Goal: Find specific page/section: Find specific page/section

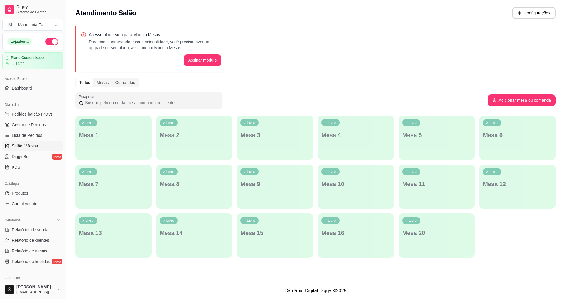
click at [15, 157] on span "Diggy Bot" at bounding box center [21, 156] width 18 height 6
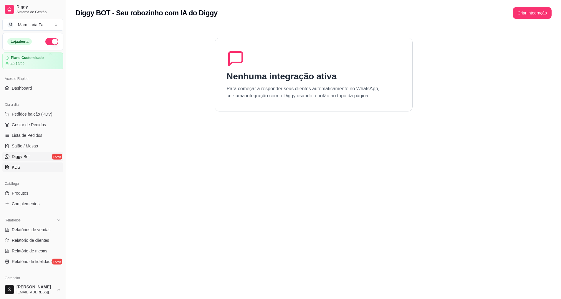
click at [12, 165] on span "KDS" at bounding box center [16, 167] width 9 height 6
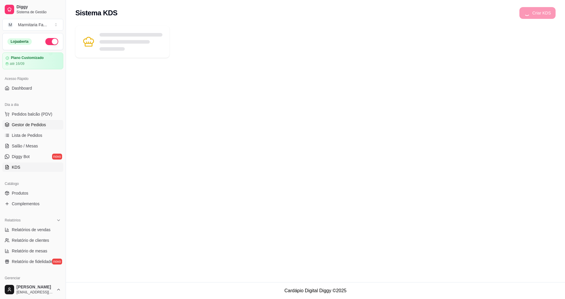
click at [30, 122] on span "Gestor de Pedidos" at bounding box center [29, 125] width 34 height 6
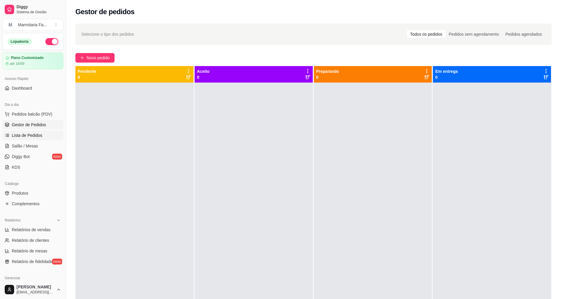
click at [26, 135] on span "Lista de Pedidos" at bounding box center [27, 135] width 31 height 6
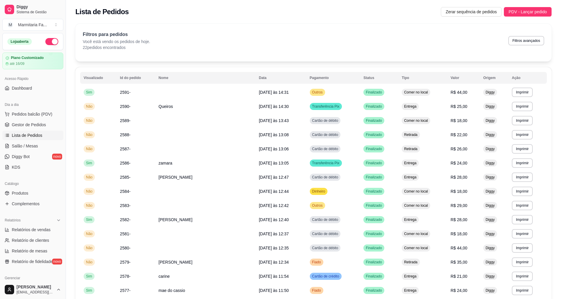
click at [2, 130] on link "Lista de Pedidos" at bounding box center [32, 134] width 61 height 9
click at [37, 232] on span "Relatórios de vendas" at bounding box center [31, 229] width 39 height 6
select select "ALL"
select select "0"
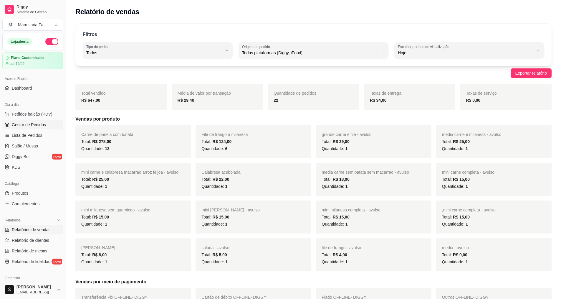
click at [31, 121] on link "Gestor de Pedidos" at bounding box center [32, 124] width 61 height 9
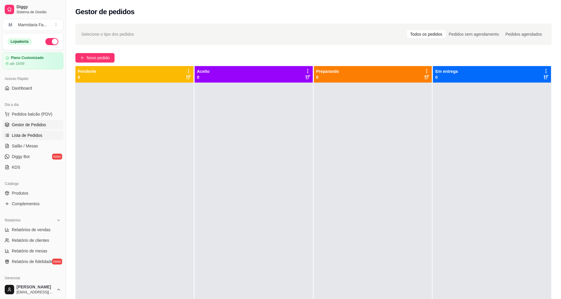
click at [30, 135] on span "Lista de Pedidos" at bounding box center [27, 135] width 31 height 6
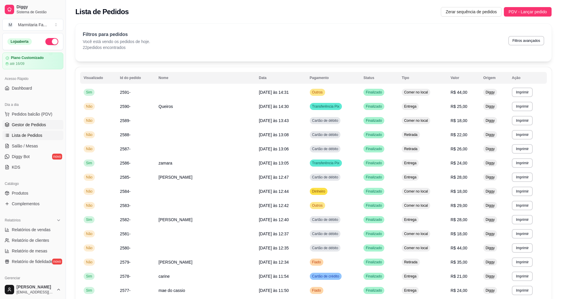
click at [29, 123] on span "Gestor de Pedidos" at bounding box center [29, 125] width 34 height 6
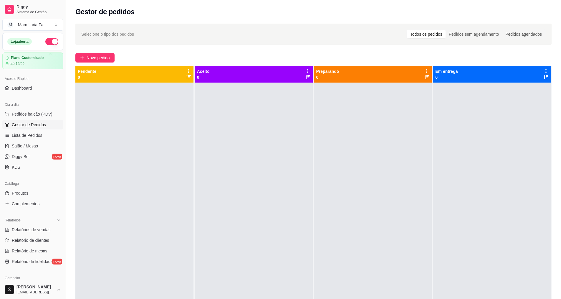
click at [391, 220] on div at bounding box center [373, 231] width 118 height 299
